Goal: Consume media (video, audio)

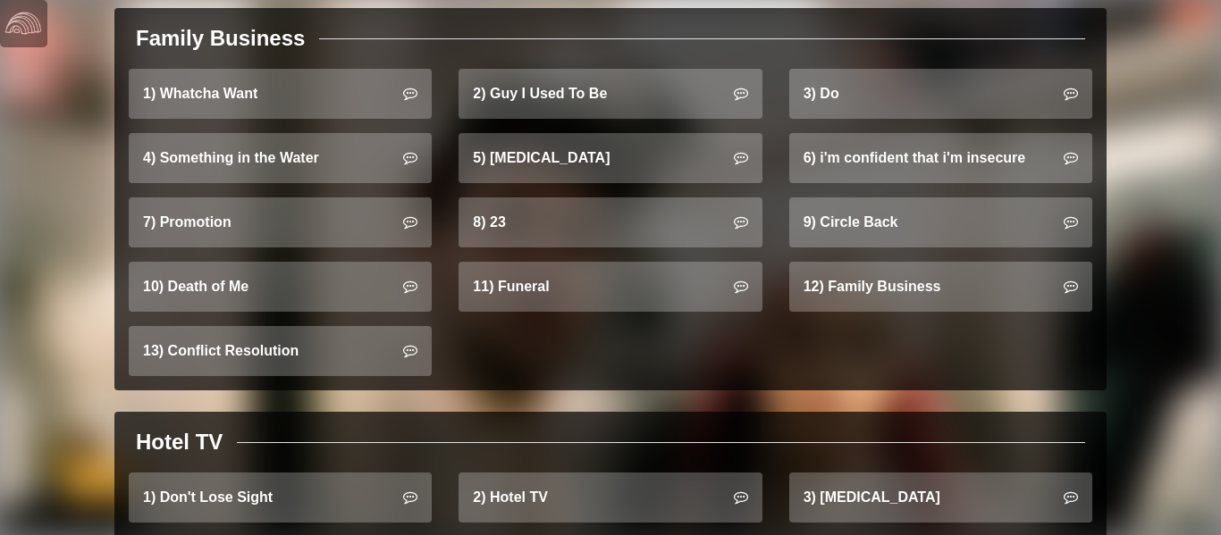
scroll to position [1177, 0]
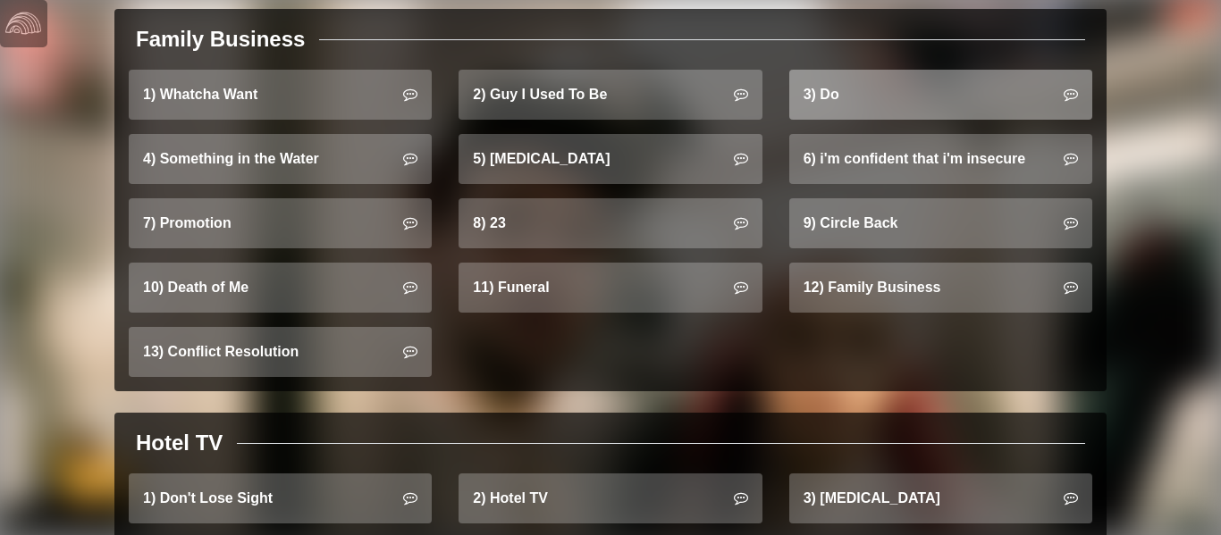
click at [928, 83] on link "3) Do" at bounding box center [940, 95] width 303 height 50
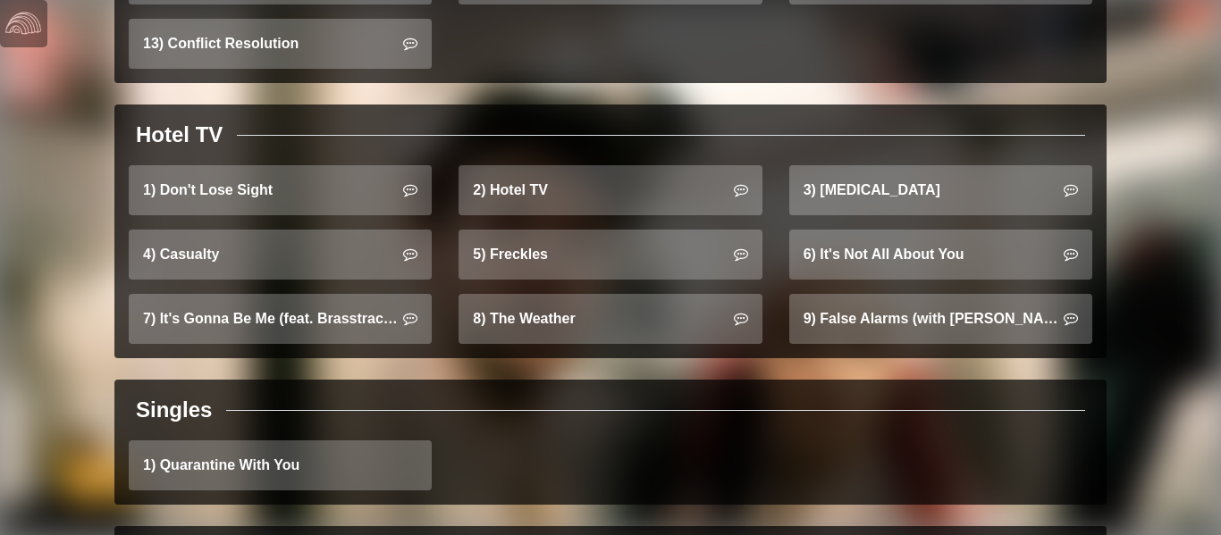
scroll to position [1500, 0]
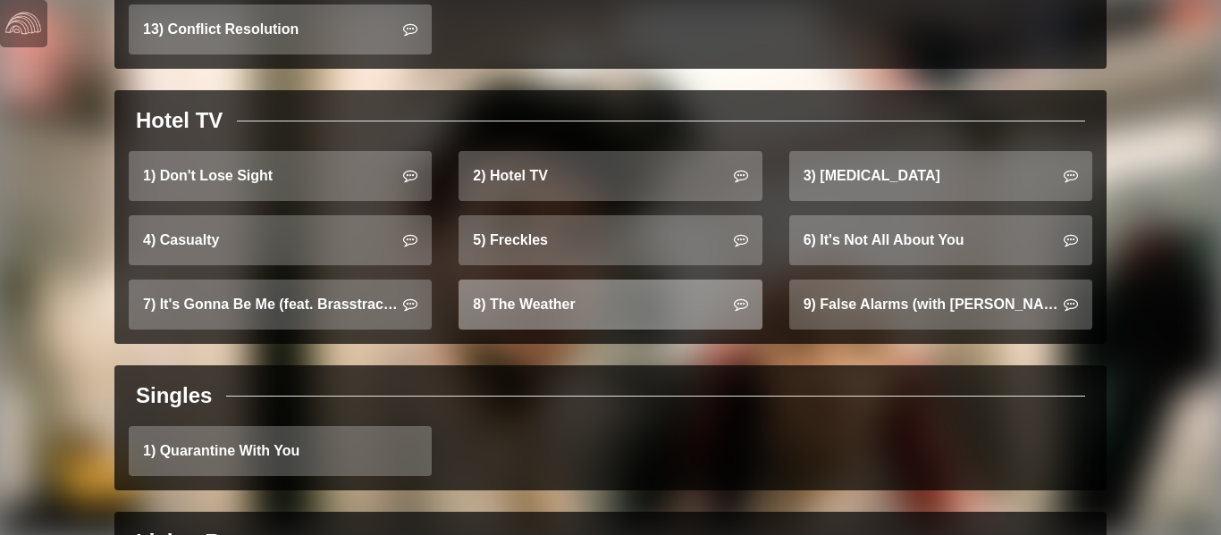
click at [631, 280] on link "8) The Weather" at bounding box center [609, 305] width 303 height 50
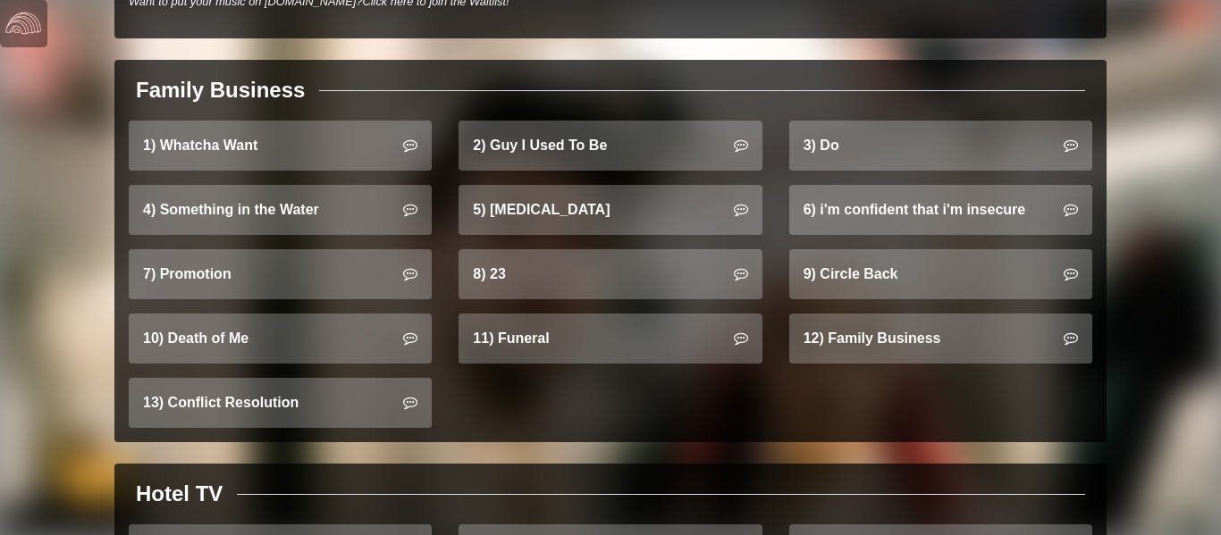
scroll to position [1124, 0]
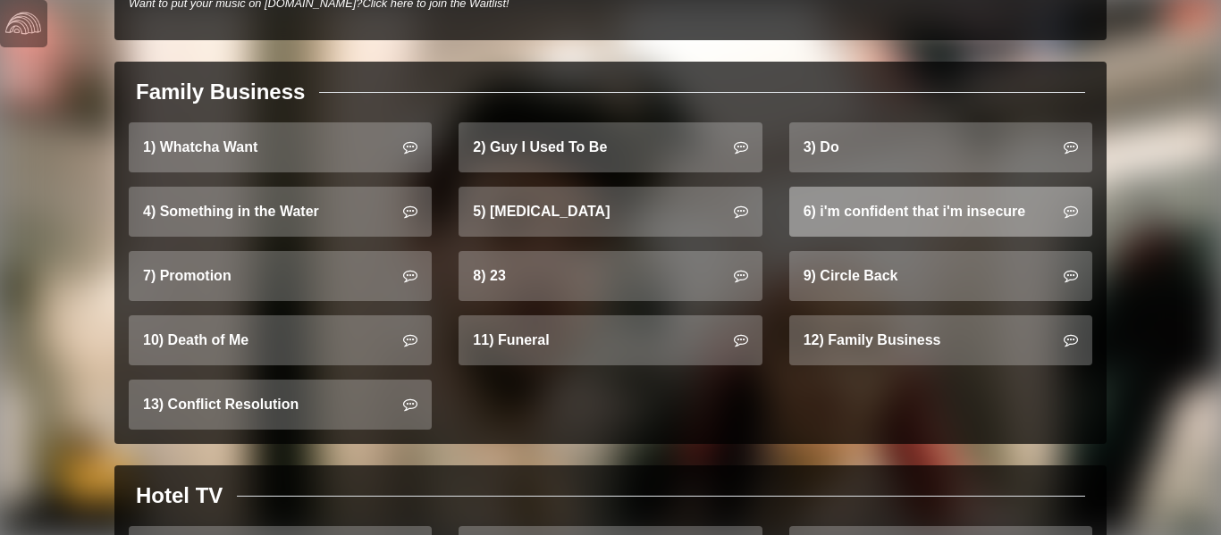
click at [994, 192] on link "6) i'm confident that i'm insecure" at bounding box center [940, 212] width 303 height 50
